Goal: Find specific page/section: Find specific page/section

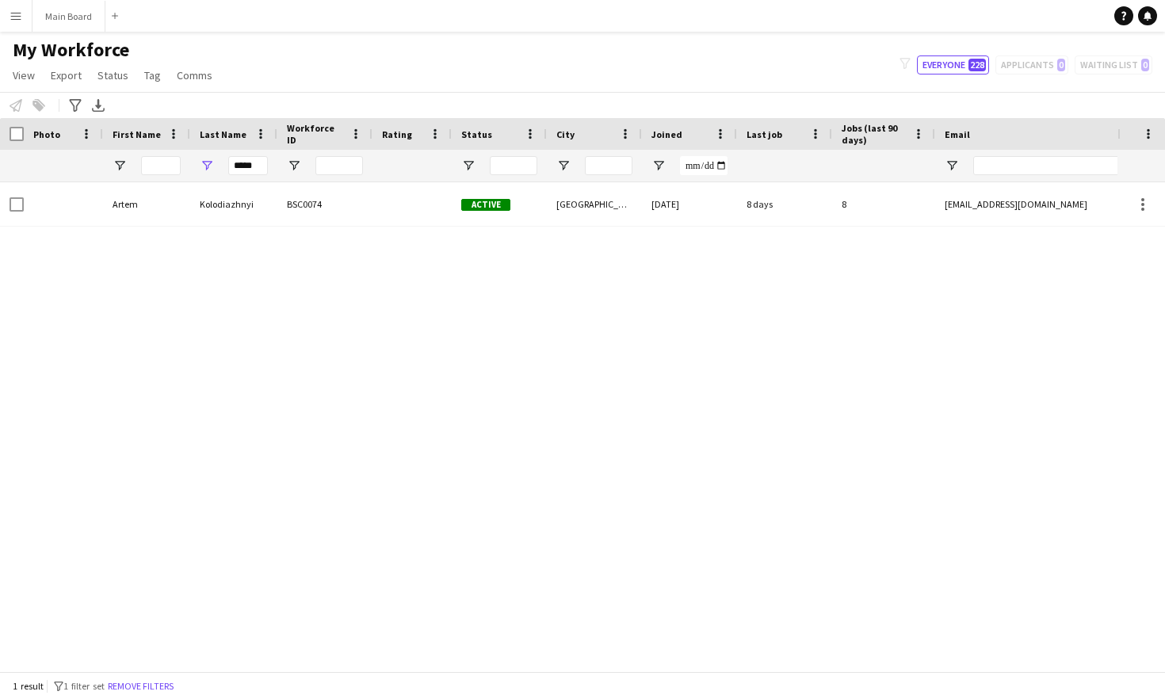
drag, startPoint x: 260, startPoint y: 171, endPoint x: 184, endPoint y: 171, distance: 76.1
click at [191, 171] on div "*****" at bounding box center [233, 166] width 87 height 32
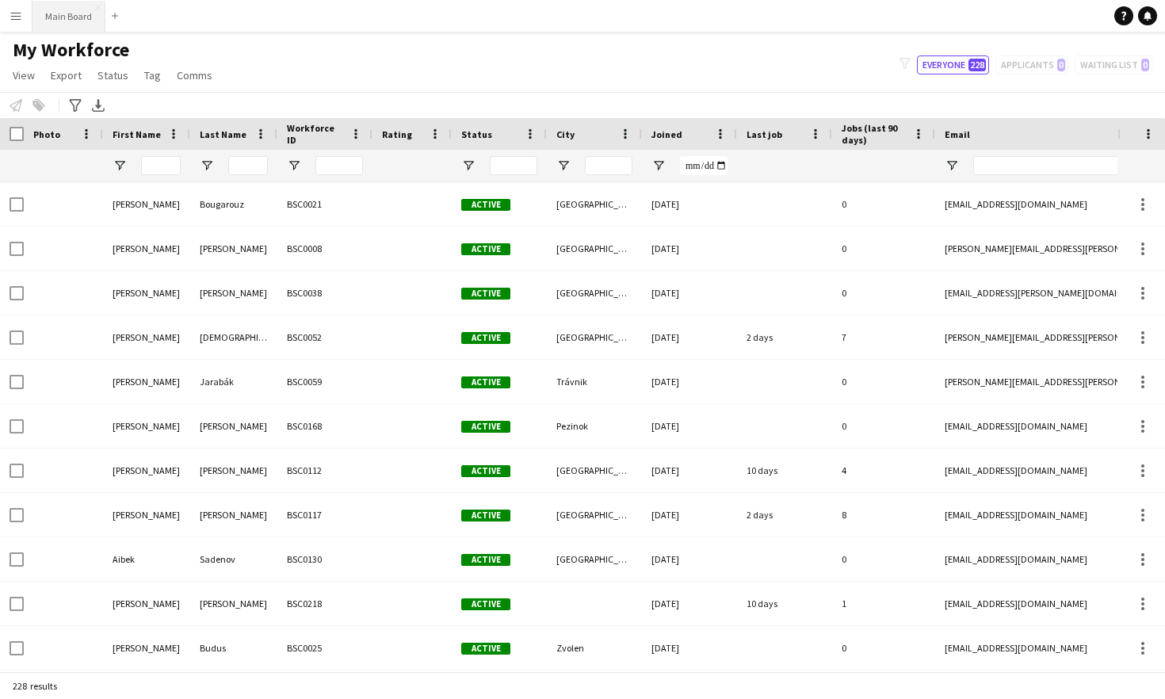
click at [71, 10] on button "Main Board Close" at bounding box center [68, 16] width 73 height 31
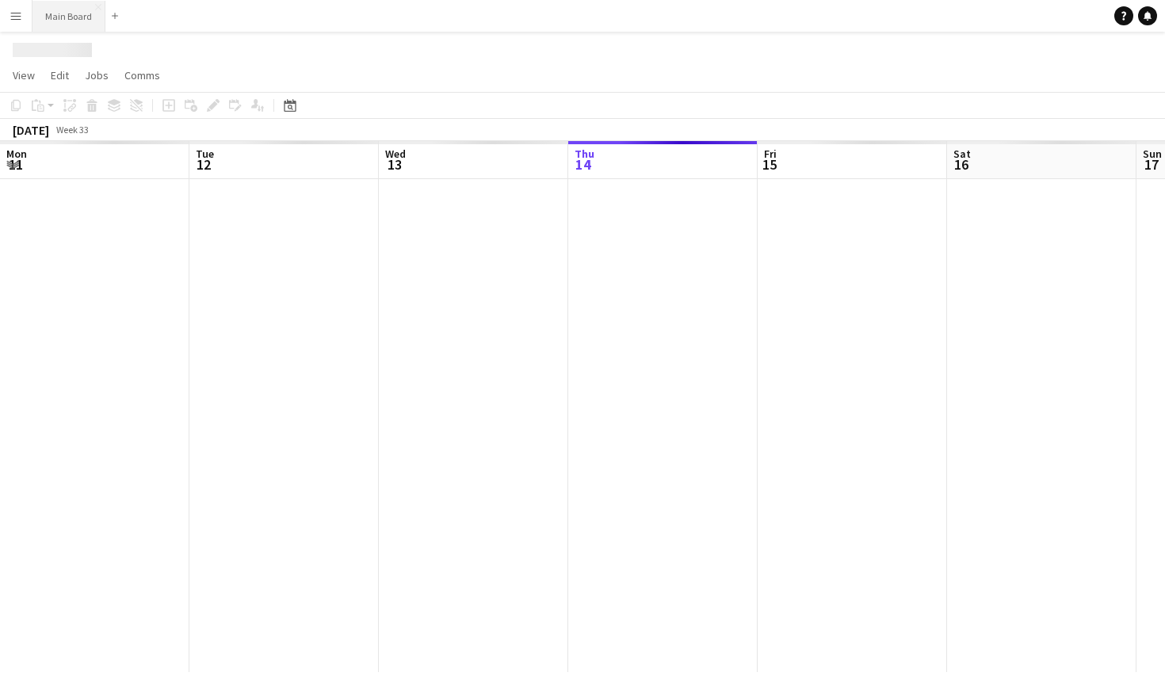
scroll to position [0, 379]
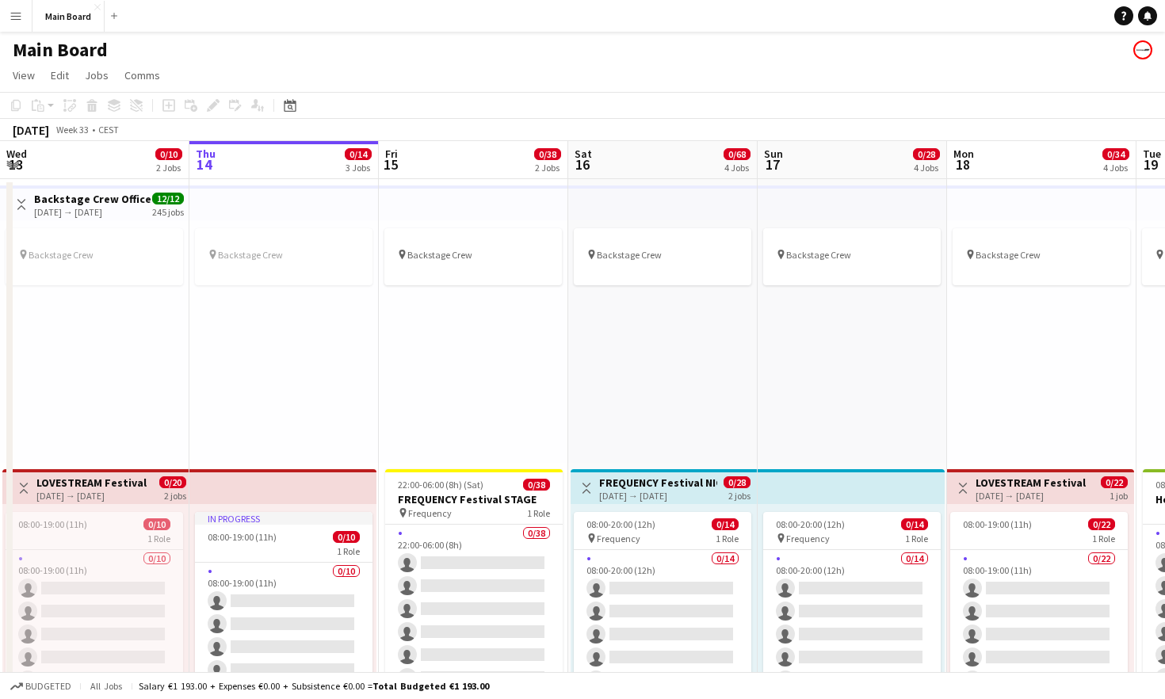
click at [6, 8] on button "Menu" at bounding box center [16, 16] width 32 height 32
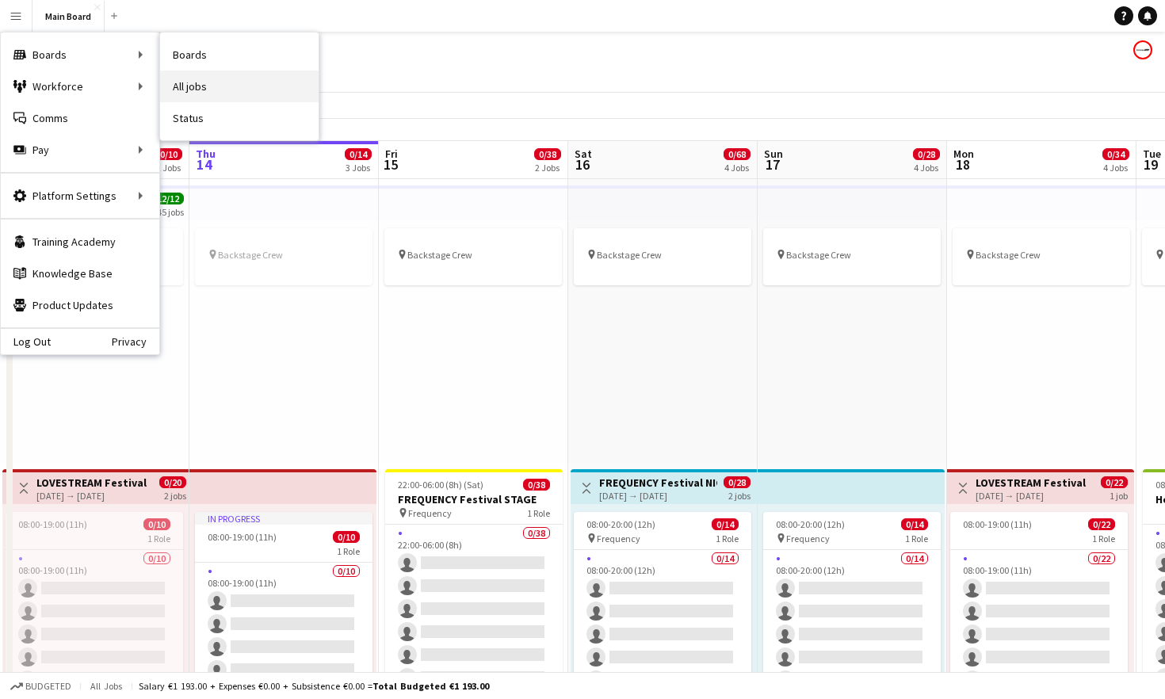
click at [216, 90] on link "All jobs" at bounding box center [239, 87] width 159 height 32
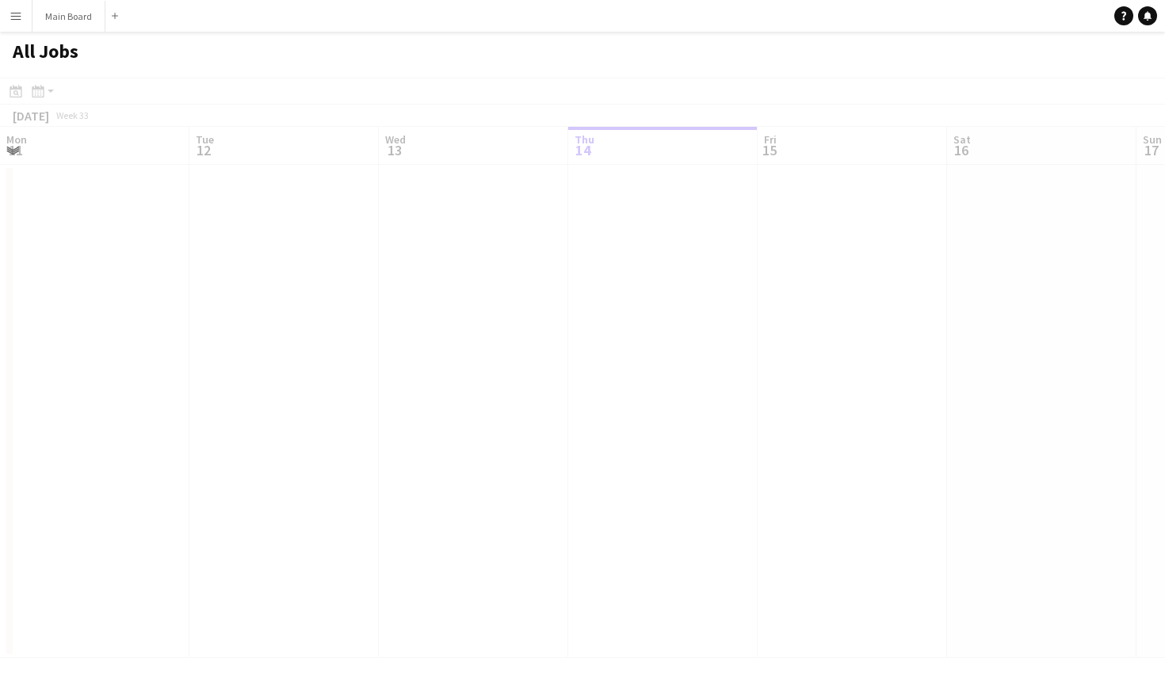
scroll to position [0, 379]
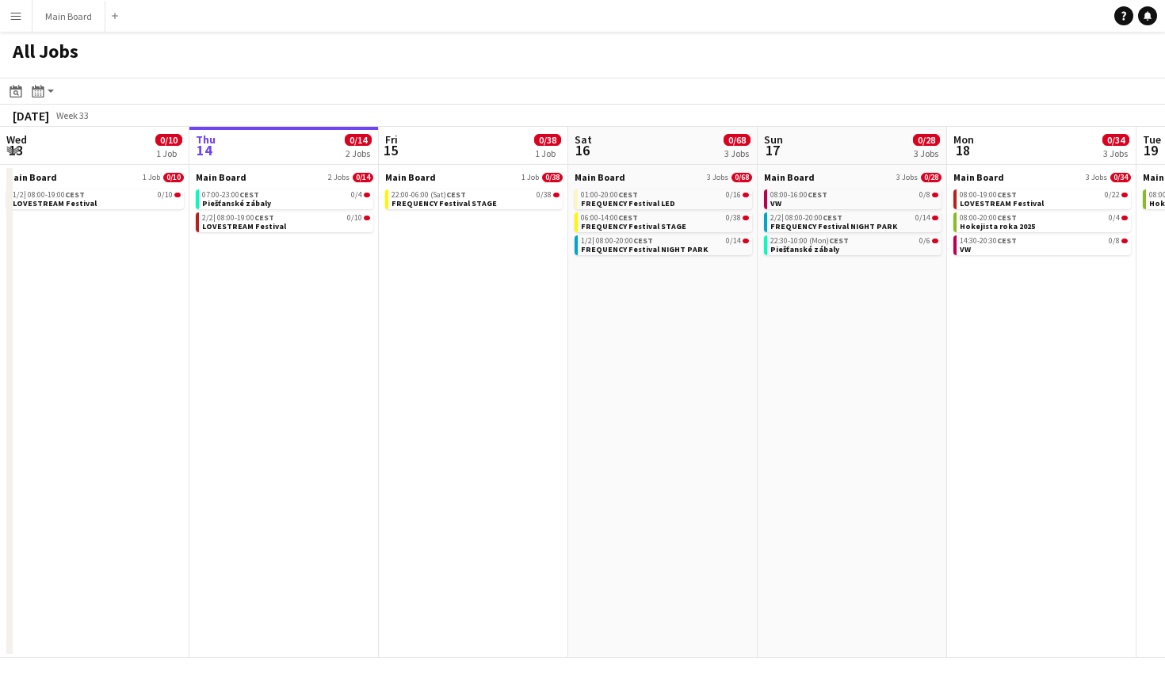
click at [21, 15] on app-icon "Menu" at bounding box center [16, 16] width 13 height 13
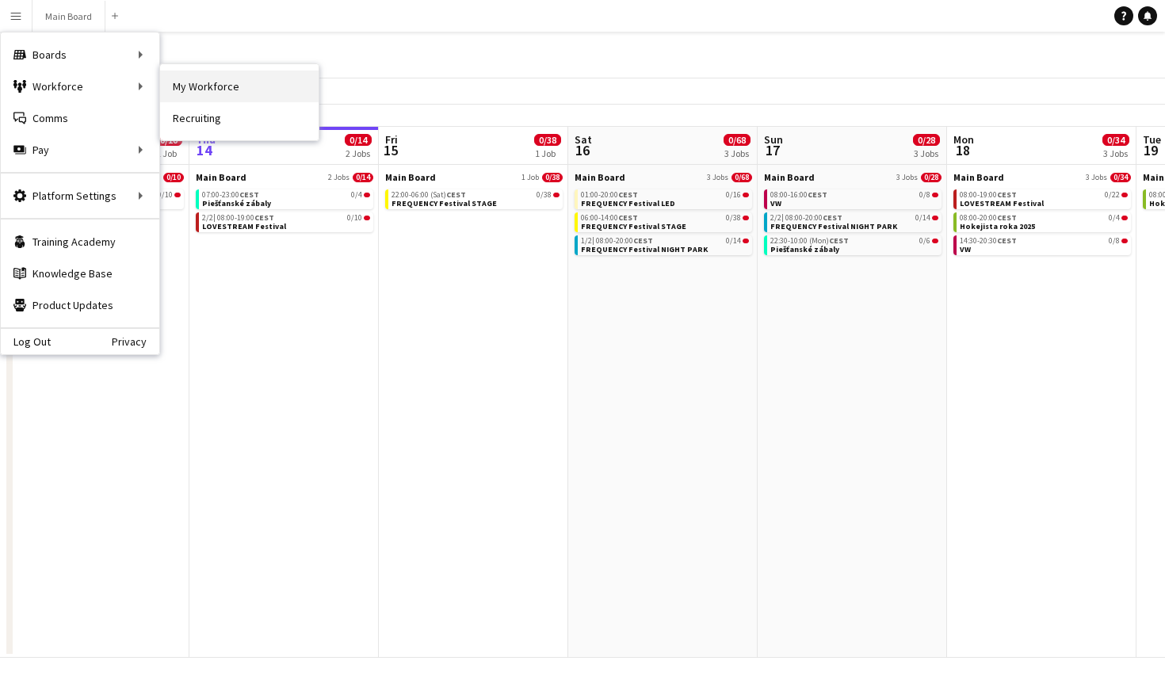
click at [202, 86] on link "My Workforce" at bounding box center [239, 87] width 159 height 32
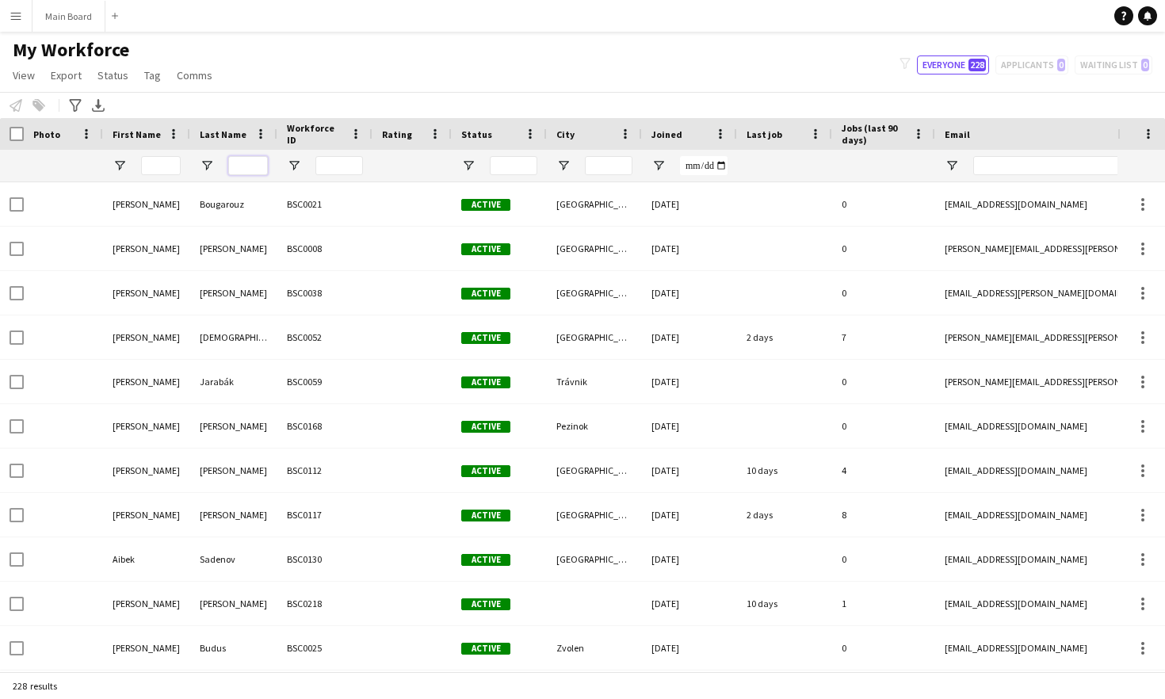
click at [250, 171] on input "Last Name Filter Input" at bounding box center [248, 165] width 40 height 19
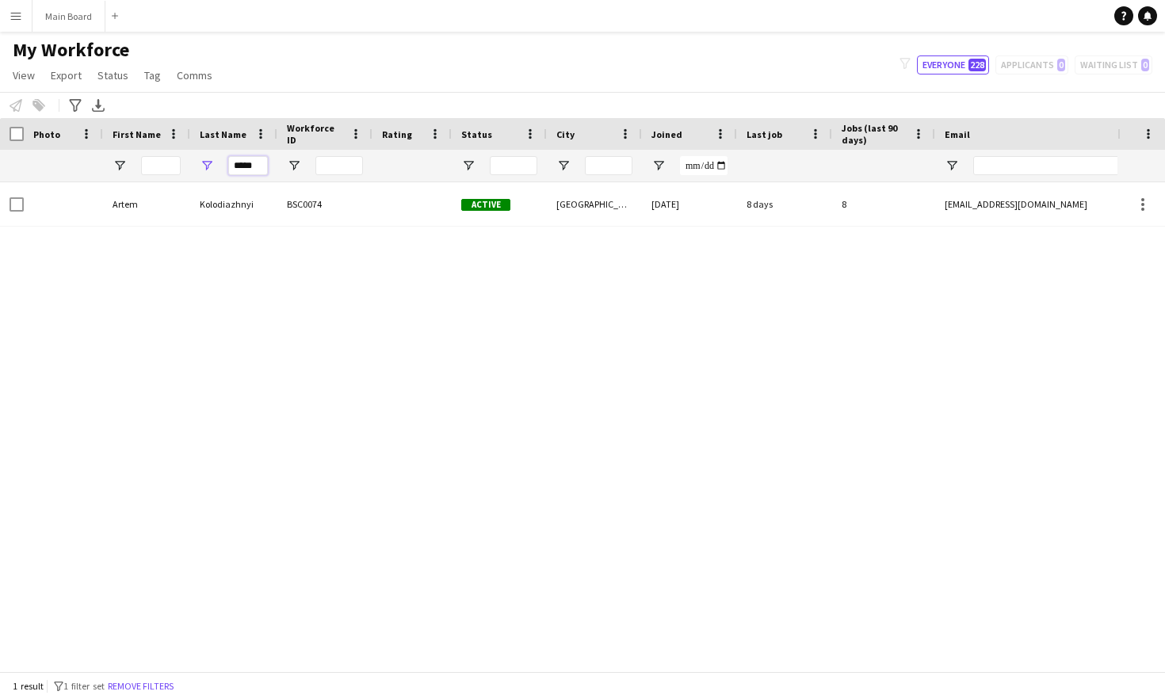
type input "*****"
